Goal: Information Seeking & Learning: Find specific fact

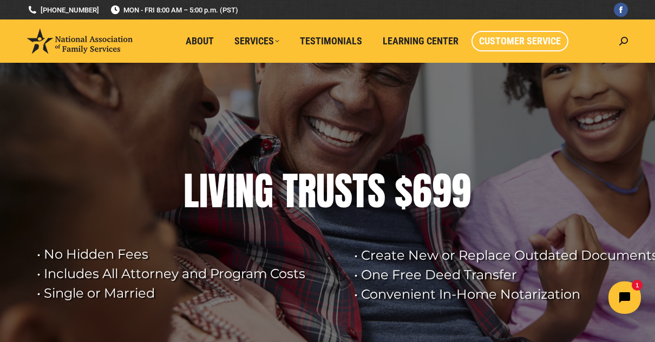
click at [544, 42] on span "Customer Service" at bounding box center [520, 41] width 82 height 12
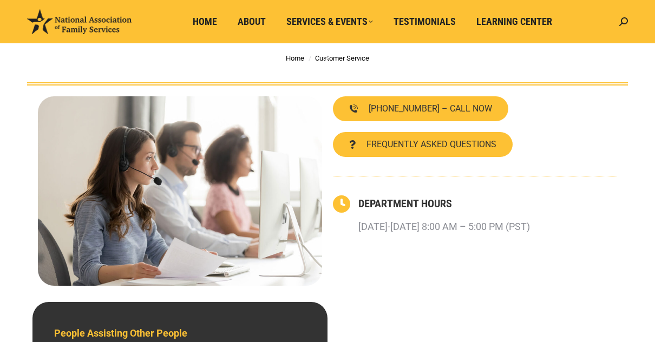
scroll to position [54, 0]
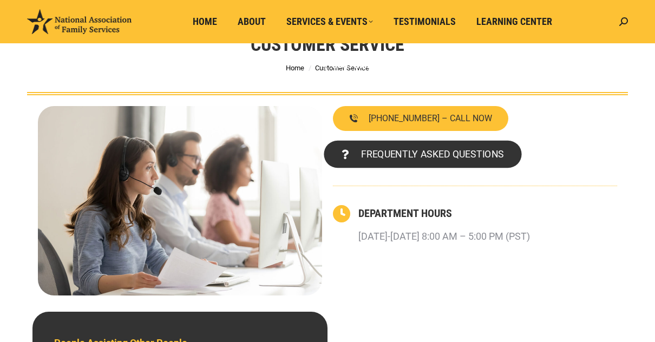
click at [386, 154] on span "FREQUENTLY ASKED QUESTIONS" at bounding box center [432, 154] width 143 height 10
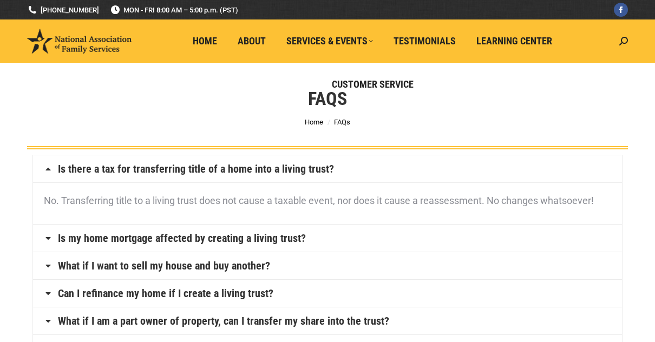
click at [125, 173] on link "Is there a tax for transferring title of a home into a living trust?" at bounding box center [196, 169] width 276 height 11
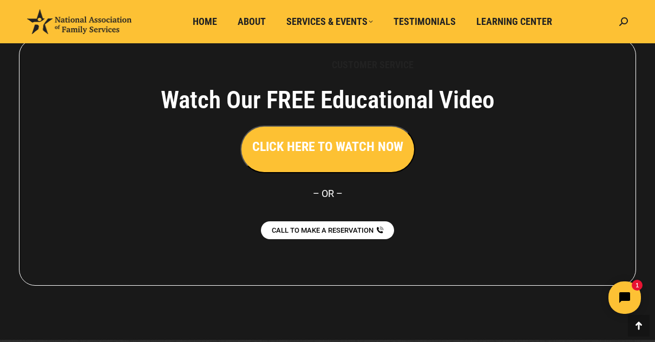
scroll to position [921, 0]
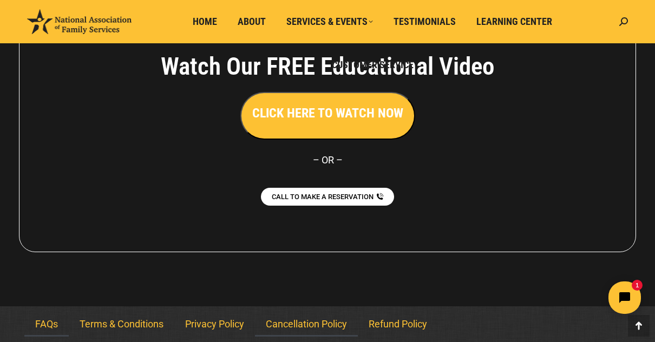
click at [323, 329] on link "Cancellation Policy" at bounding box center [306, 324] width 103 height 25
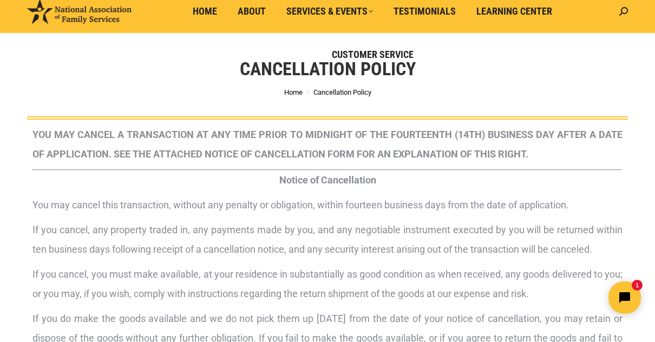
scroll to position [54, 0]
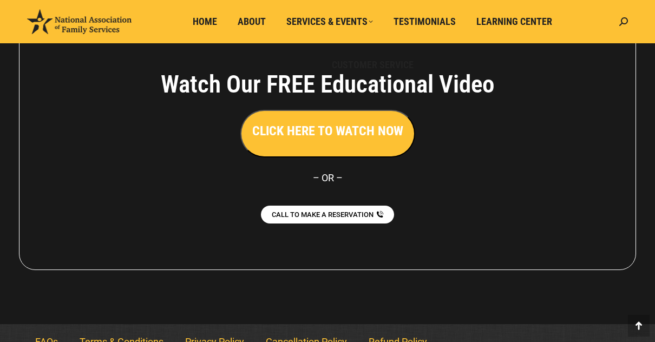
scroll to position [963, 0]
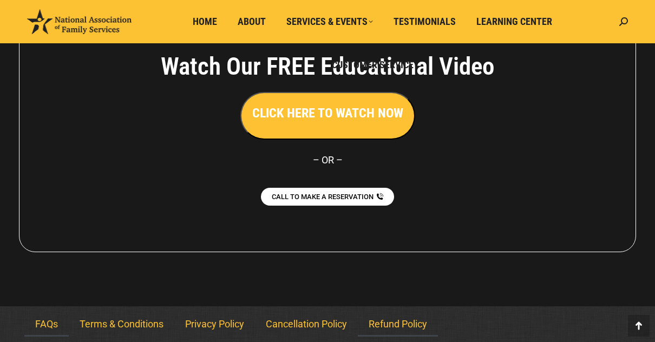
click at [393, 324] on link "Refund Policy" at bounding box center [398, 324] width 80 height 25
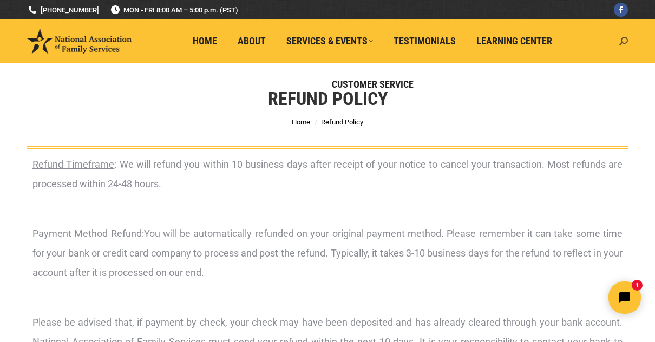
click at [623, 40] on icon at bounding box center [624, 41] width 9 height 9
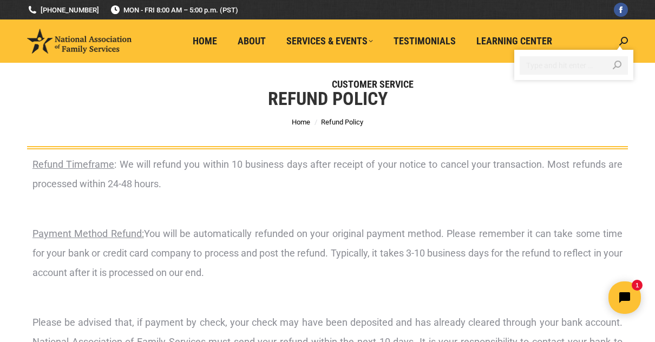
click at [538, 66] on input "Search" at bounding box center [574, 65] width 108 height 18
type input "email"
click input "Go!" at bounding box center [0, 0] width 0 height 0
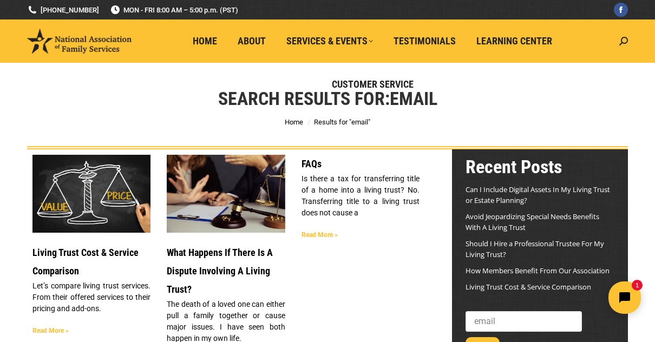
click at [113, 114] on div "Search Results for: email You are here: Home Results for "email"" at bounding box center [327, 106] width 655 height 87
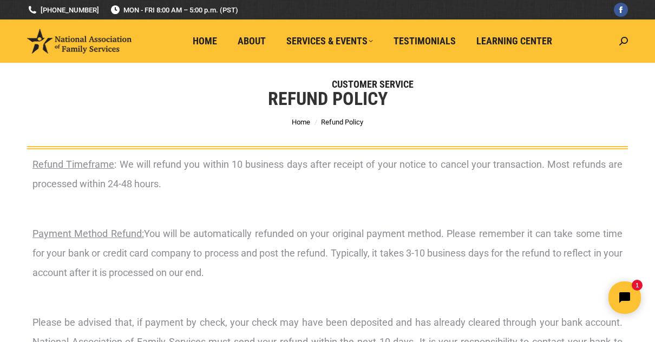
click at [255, 288] on div "Refund Timeframe : We will refund you within 10 business days after receipt of …" at bounding box center [327, 345] width 590 height 380
